Goal: Complete application form

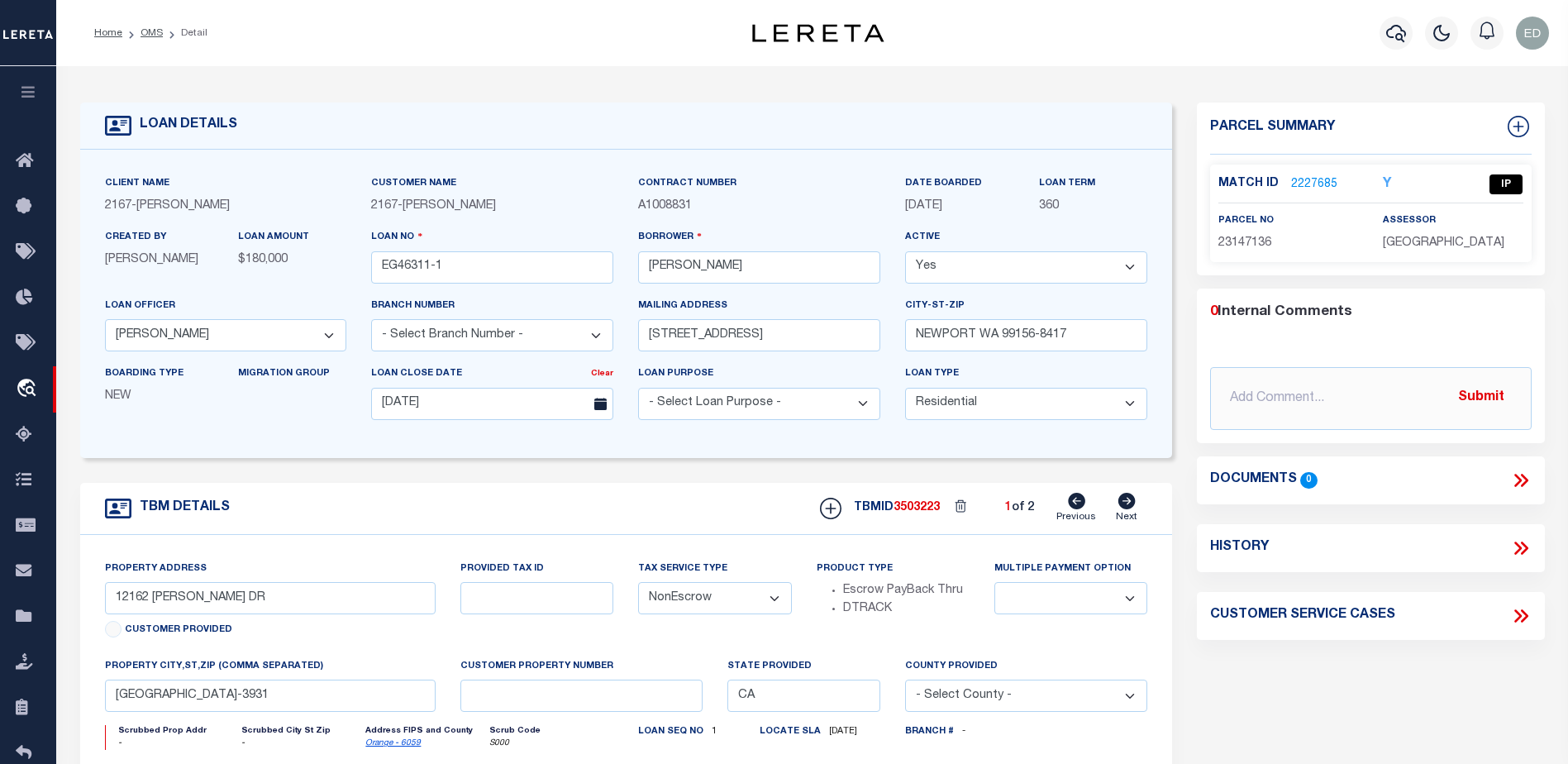
select select "10902"
select select "10"
select select "NonEscrow"
click at [1125, 506] on icon at bounding box center [1126, 501] width 18 height 17
type input "1034 [PERSON_NAME]."
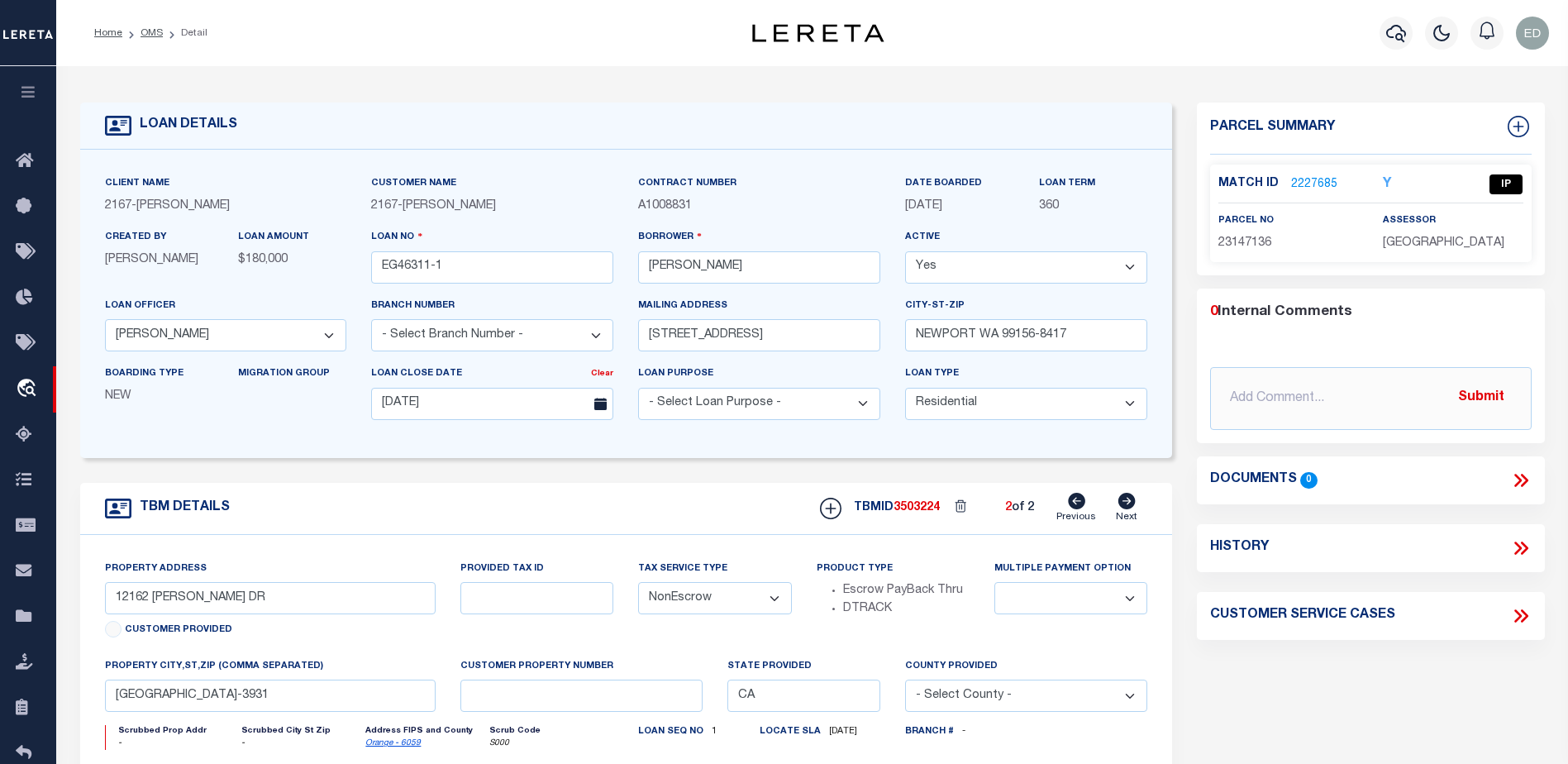
radio input "true"
select select "Escrow"
select select
type input "DIAMOND BAR CA 91765-4372"
click at [1303, 186] on link "2227686" at bounding box center [1314, 185] width 46 height 18
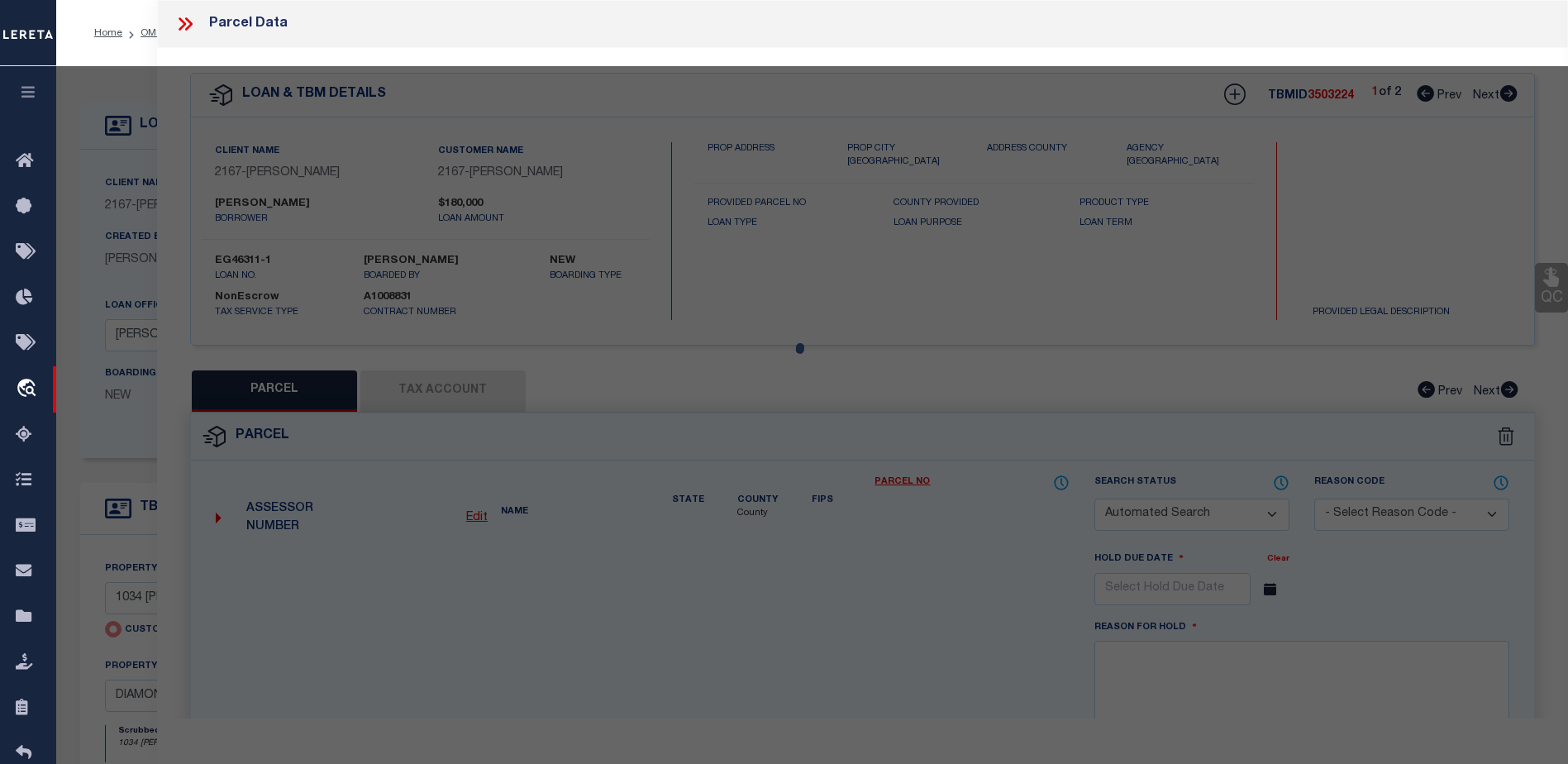
checkbox input "false"
select select "CP"
type input "[PERSON_NAME] FAMILY TRUST"
select select "ATL"
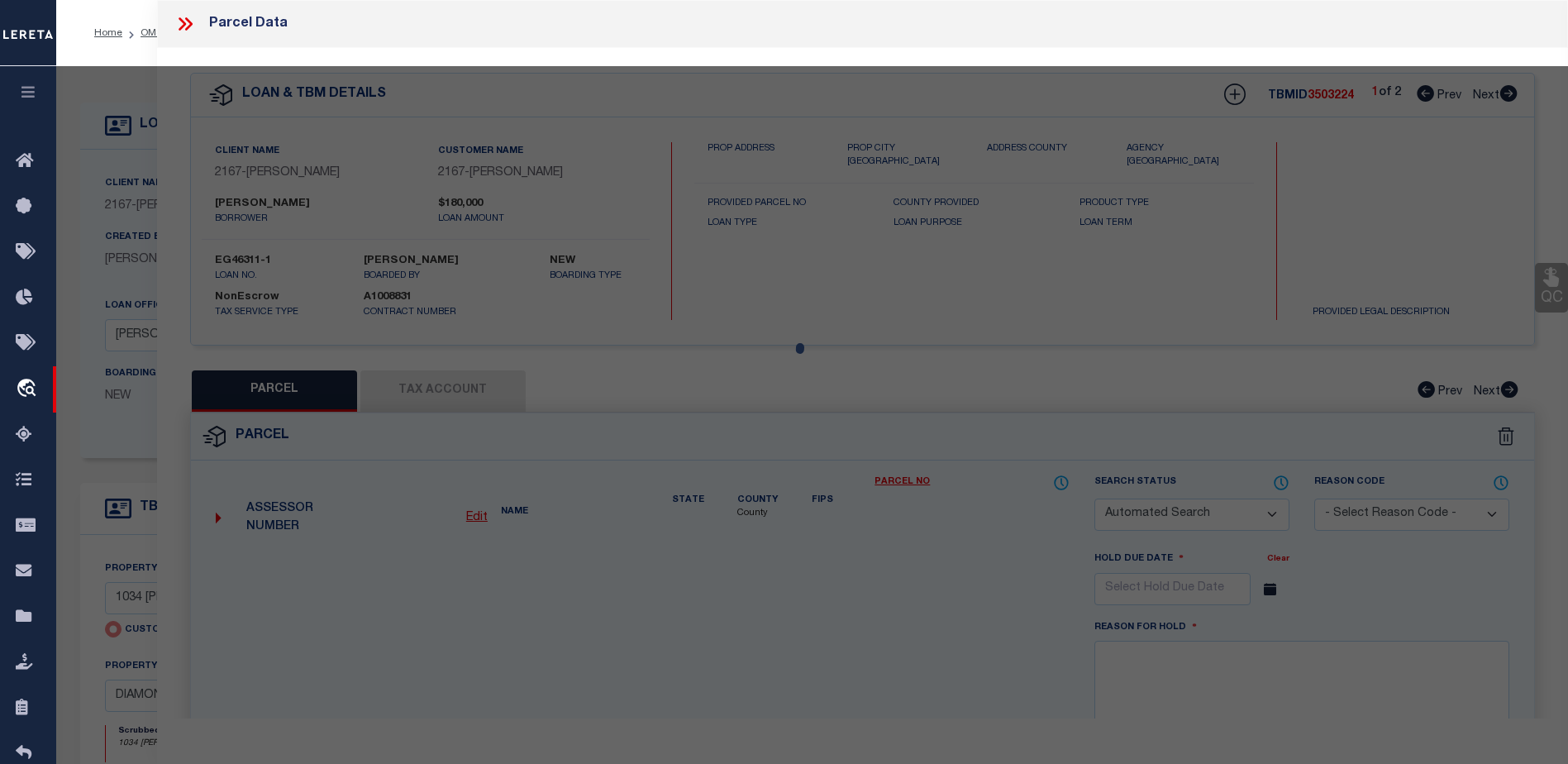
select select "ADD"
type input "1034 [PERSON_NAME]"
checkbox input "false"
type input "[GEOGRAPHIC_DATA]"
type textarea "TR=42569 LOT 19"
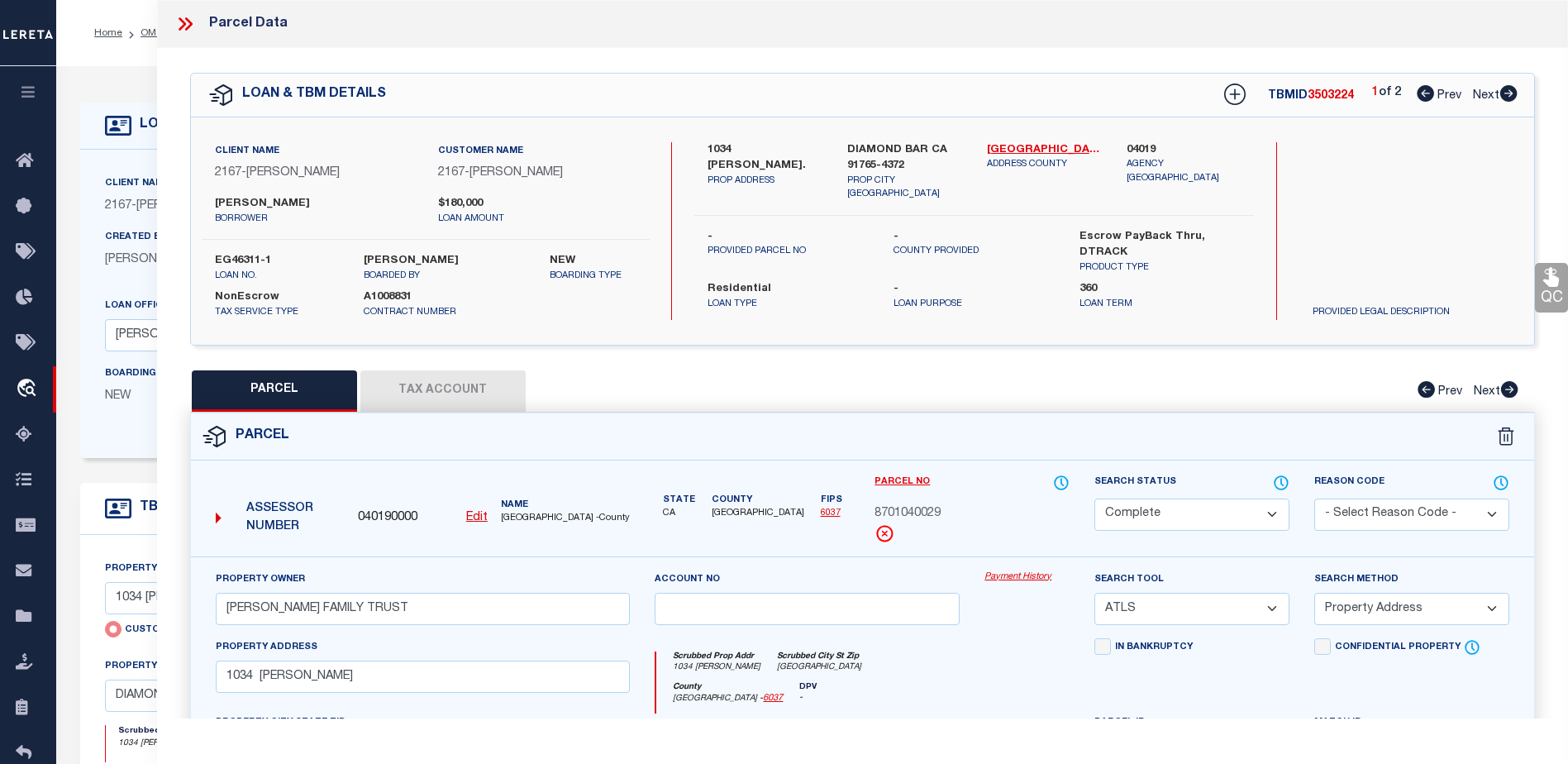
click at [1510, 94] on icon at bounding box center [1509, 94] width 19 height 17
select select "AS"
select select
checkbox input "false"
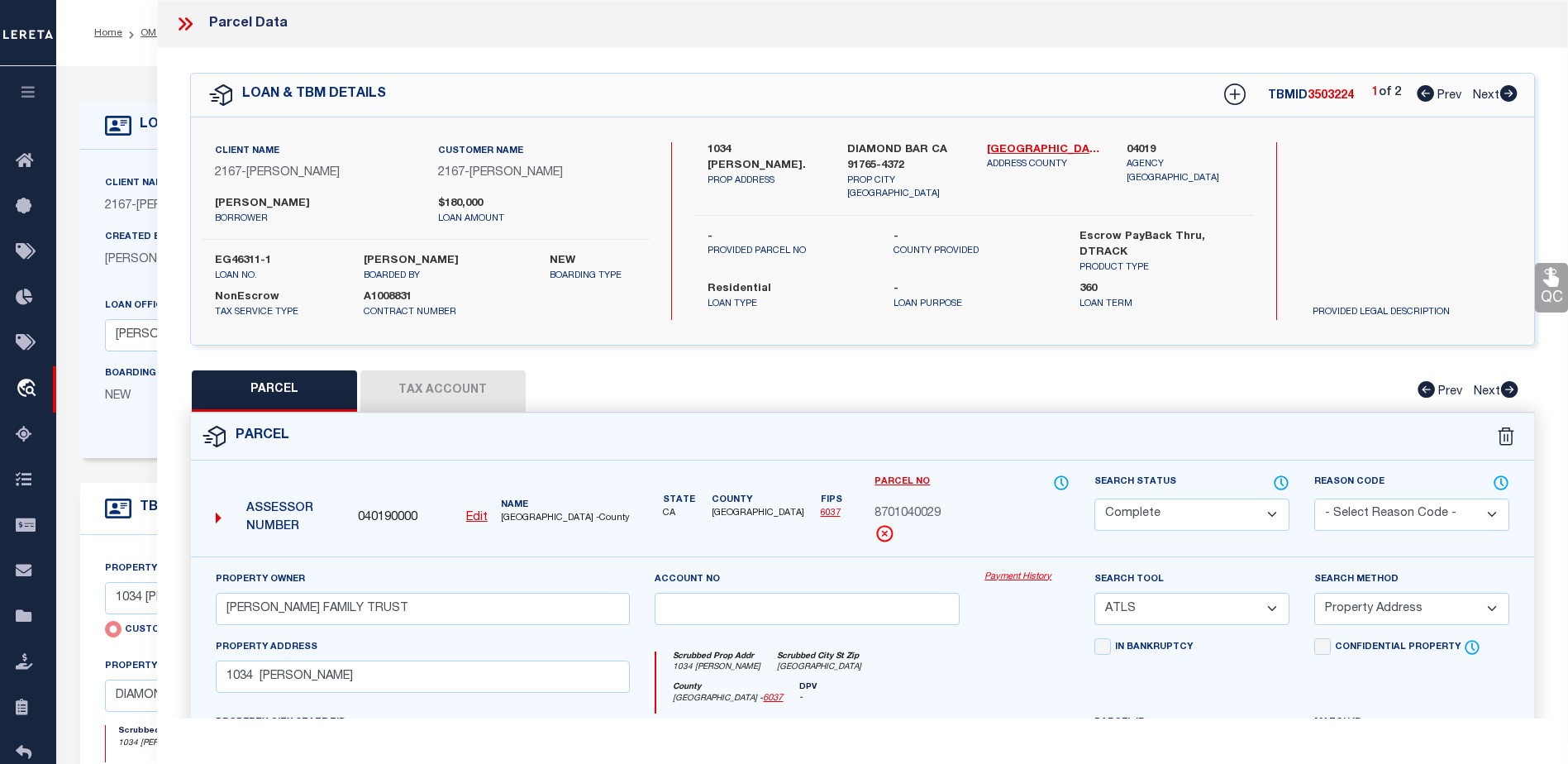
checkbox input "false"
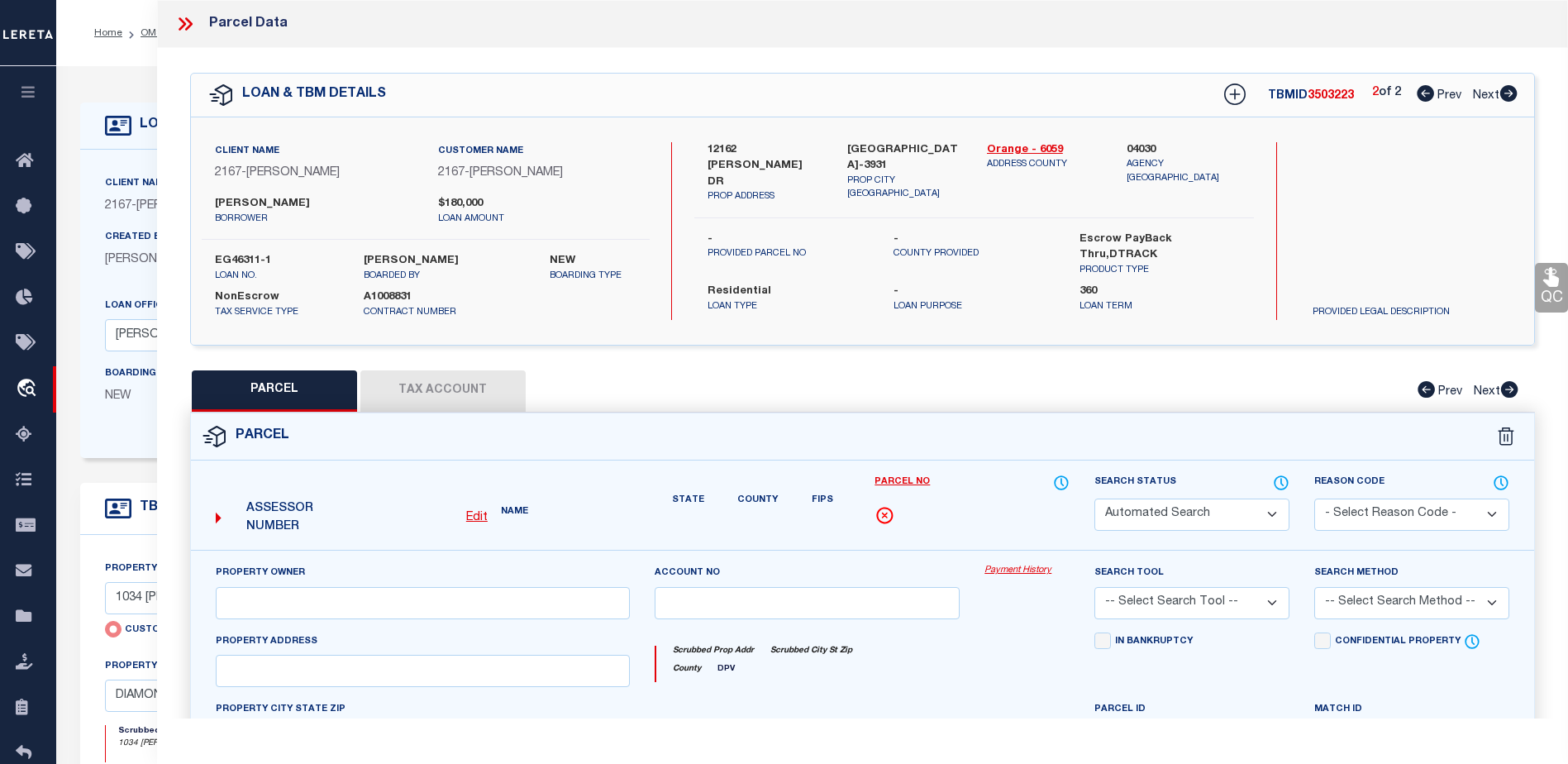
select select "IP"
type input "[GEOGRAPHIC_DATA] COMMUNITY LP"
select select "ATL"
select select "ADD"
type input "12162 [PERSON_NAME] DR"
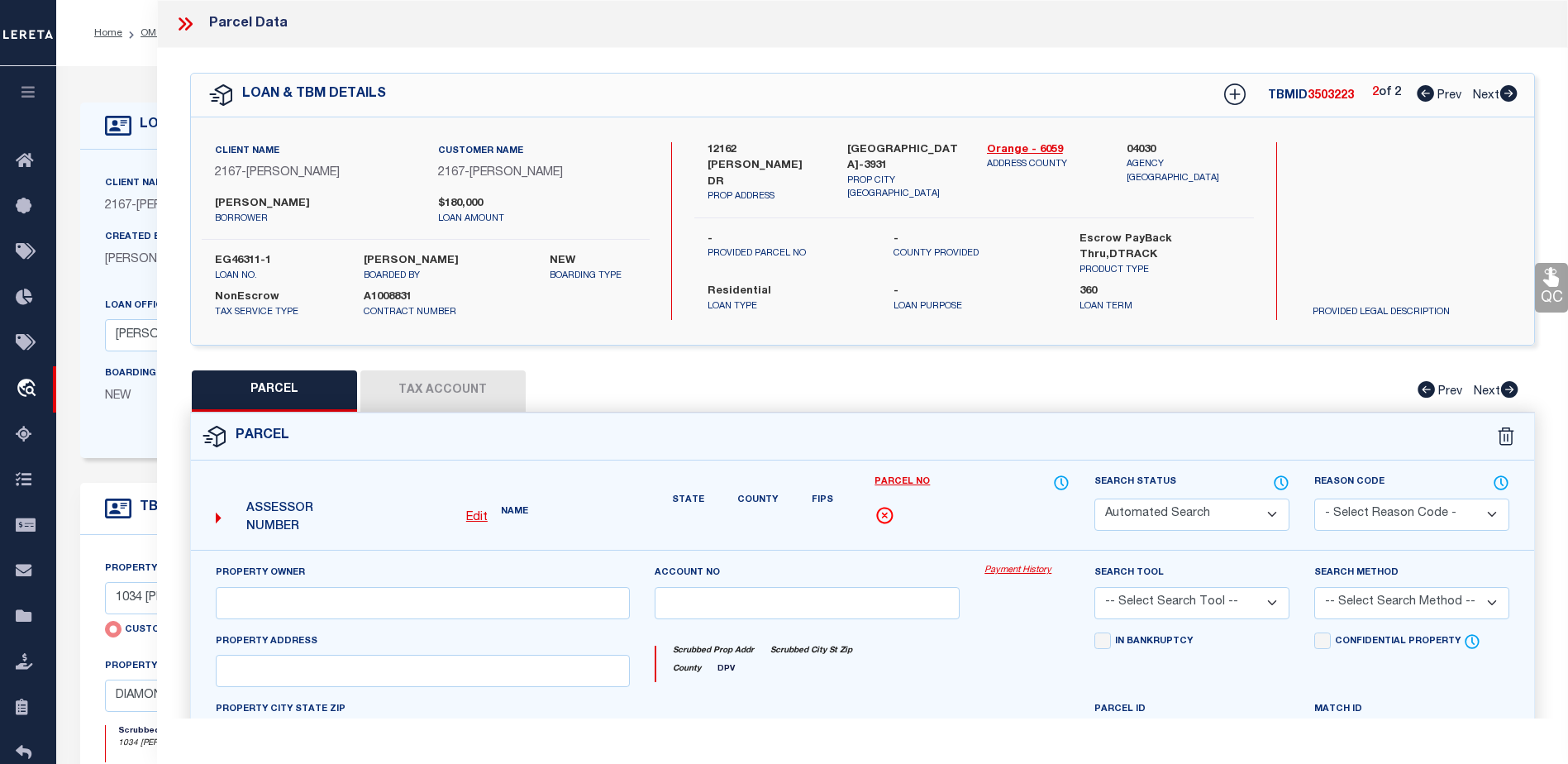
checkbox input "false"
type input "[GEOGRAPHIC_DATA]"
type textarea "N TR 5503 BLK LOT 6"
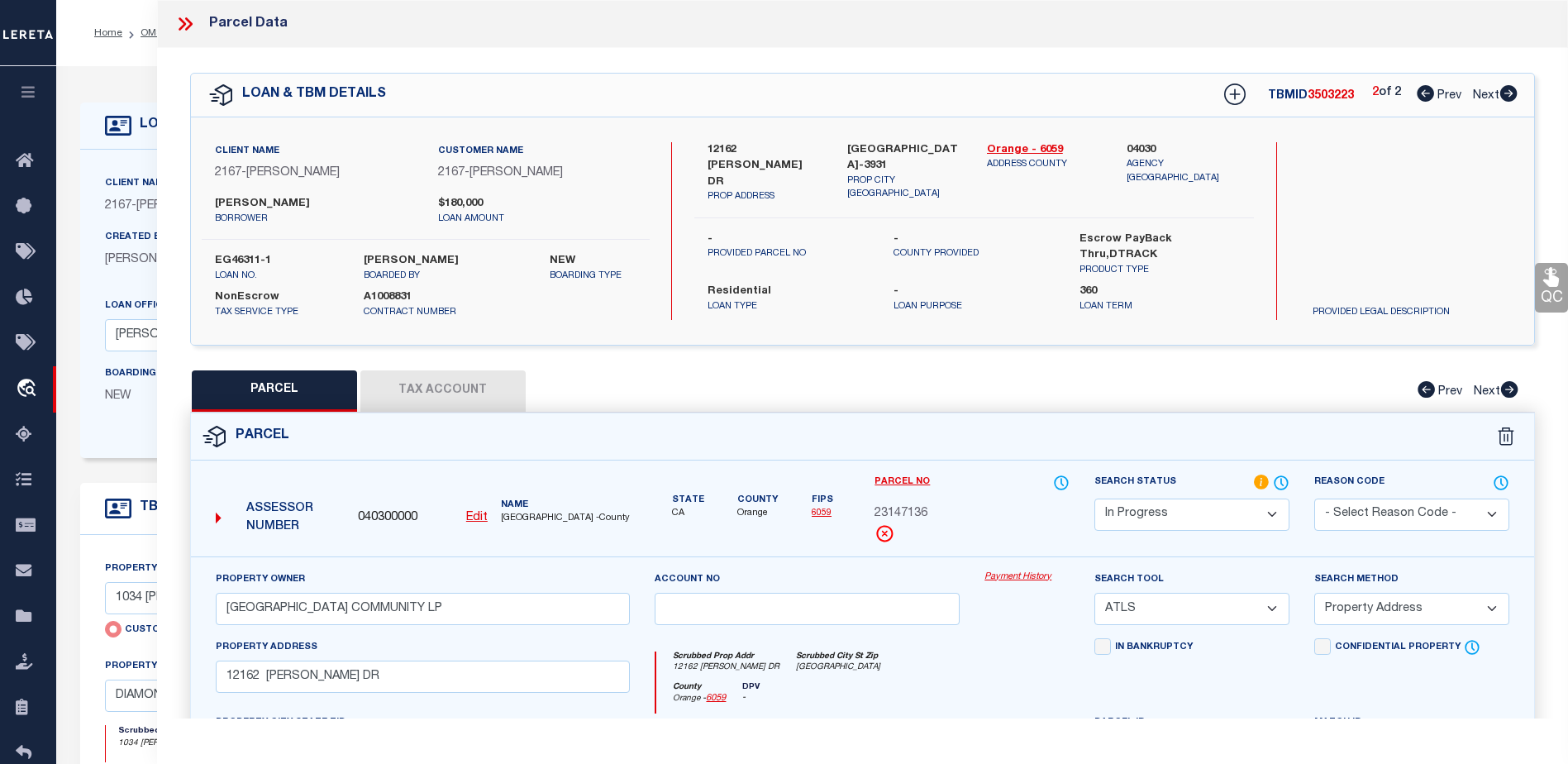
click at [447, 396] on button "Tax Account" at bounding box center [443, 391] width 165 height 42
select select "100"
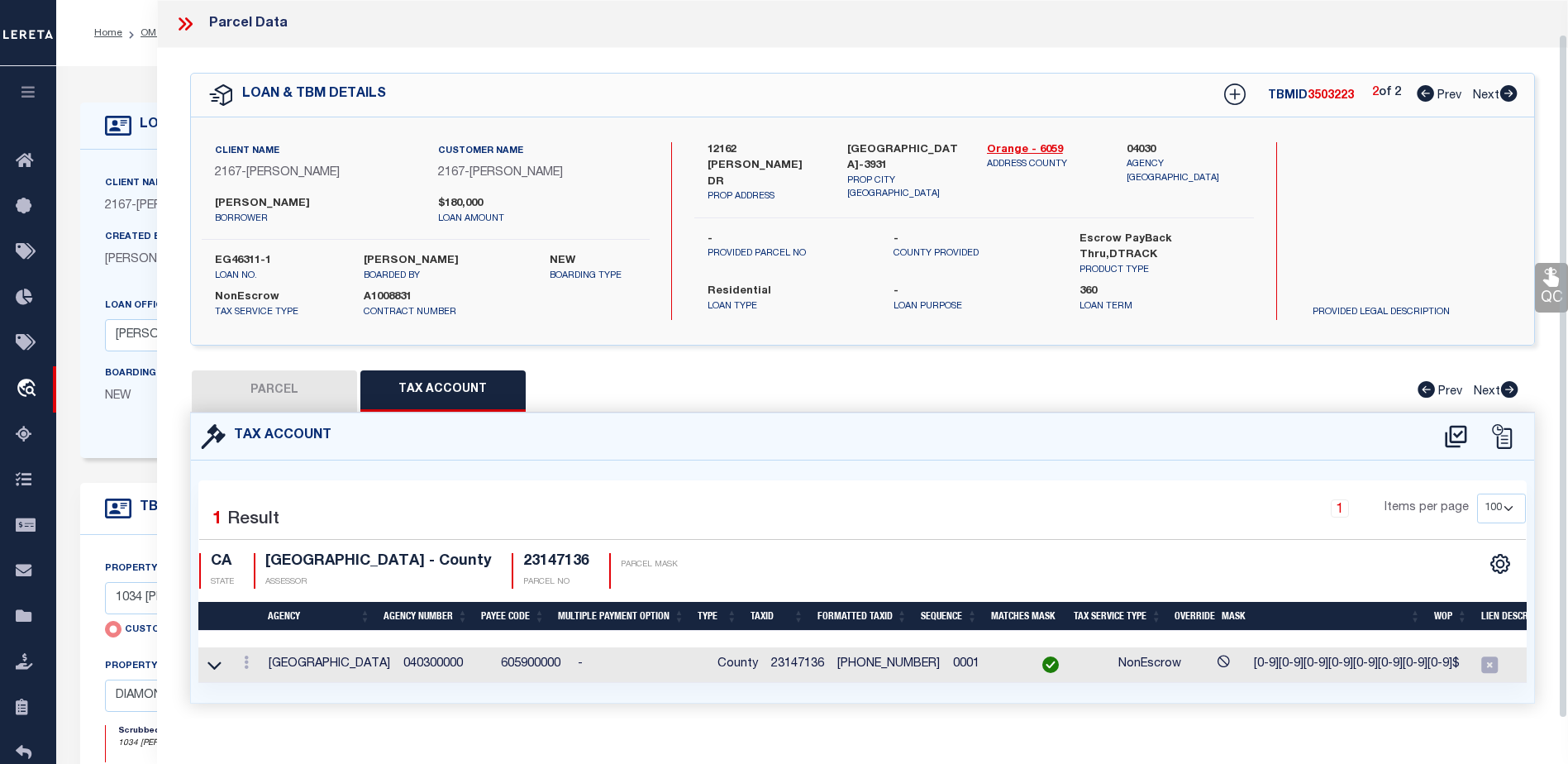
scroll to position [165, 0]
